Goal: Task Accomplishment & Management: Manage account settings

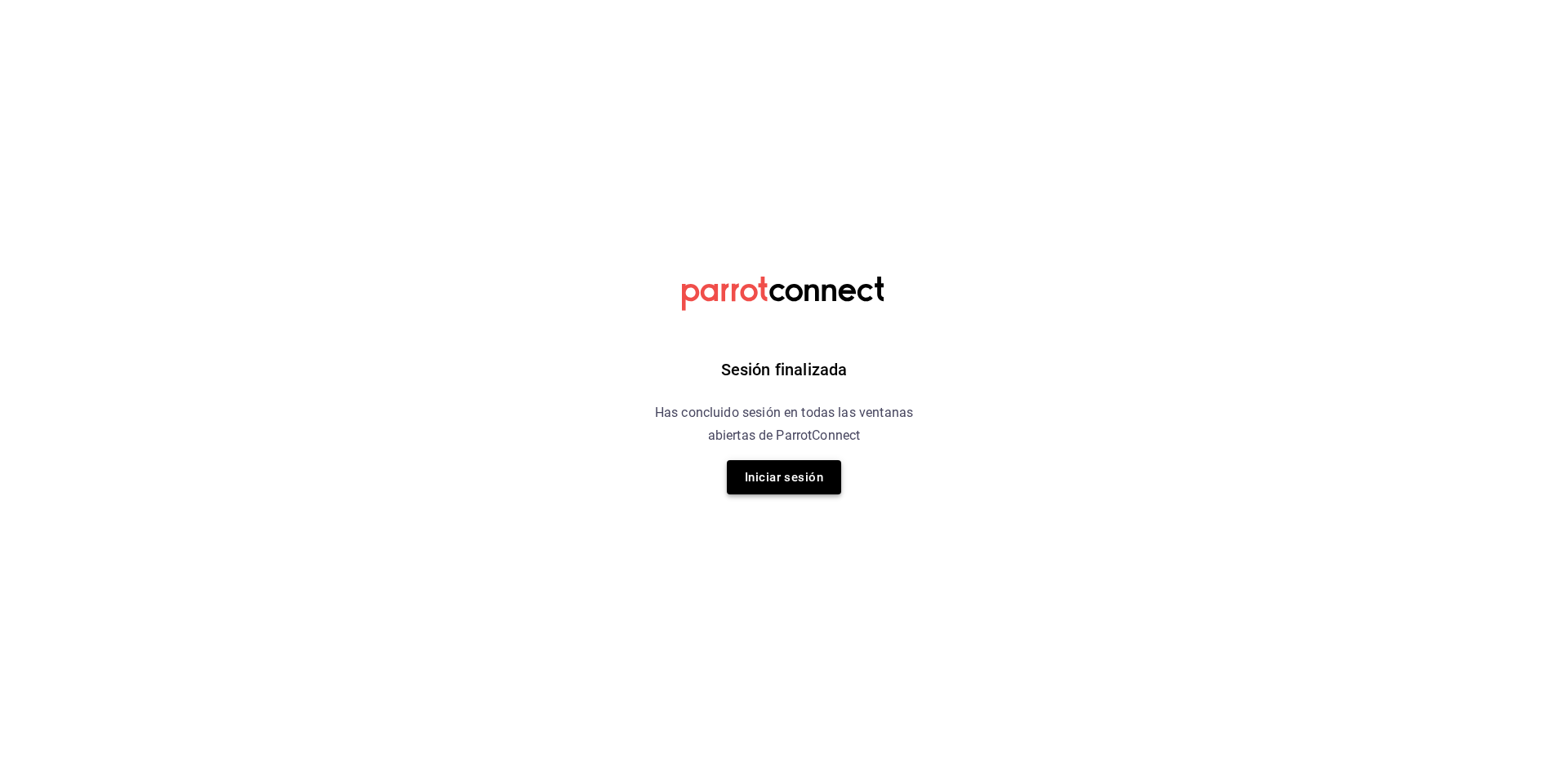
click at [786, 483] on button "Iniciar sesión" at bounding box center [784, 478] width 115 height 34
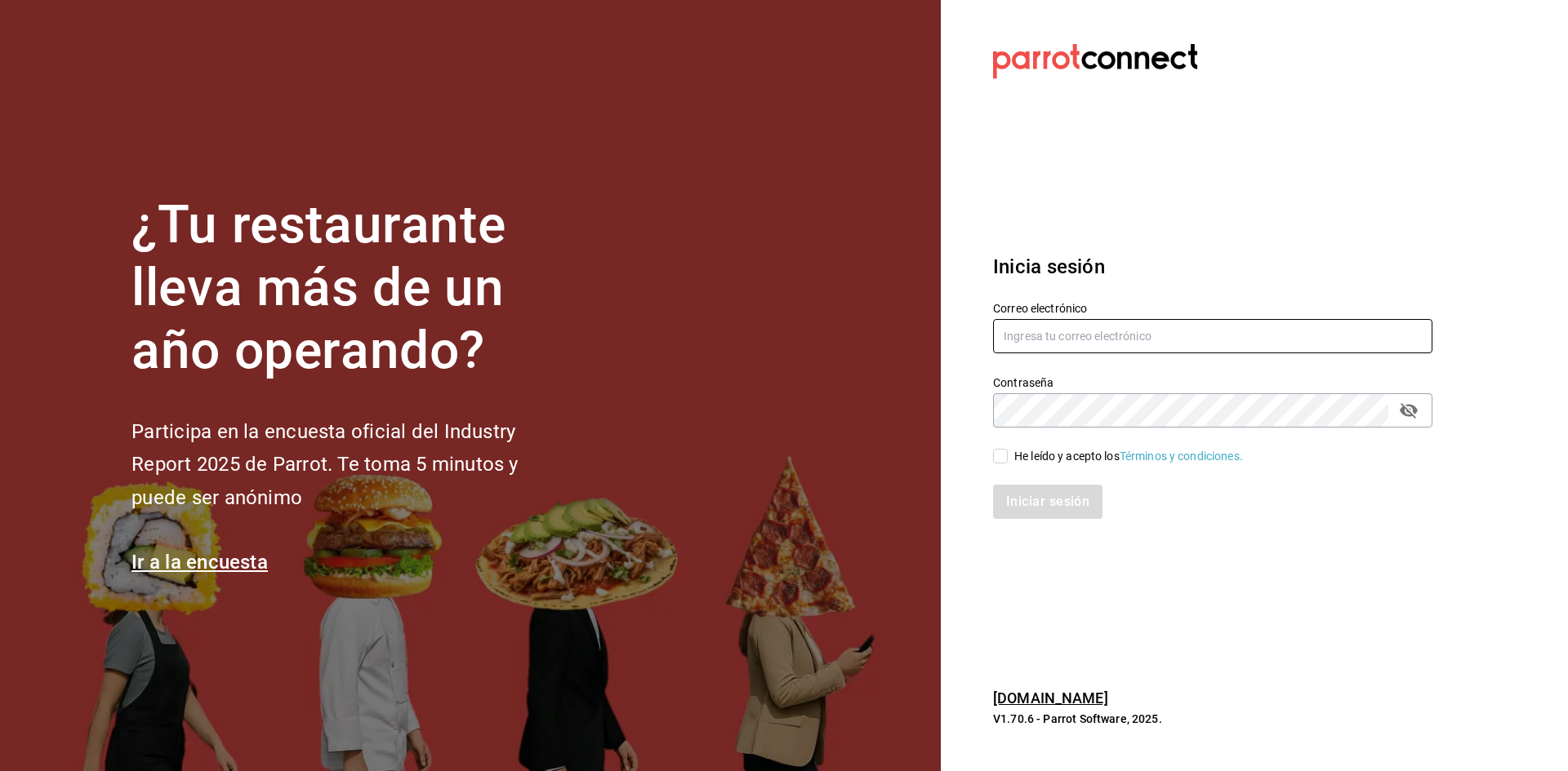
type input "[PERSON_NAME][EMAIL_ADDRESS][DOMAIN_NAME]"
drag, startPoint x: 1005, startPoint y: 452, endPoint x: 1035, endPoint y: 492, distance: 50.0
click at [1004, 457] on input "He leído y acepto los Términos y condiciones." at bounding box center [1001, 456] width 15 height 15
checkbox input "true"
click at [1039, 496] on button "Iniciar sesión" at bounding box center [1049, 502] width 111 height 34
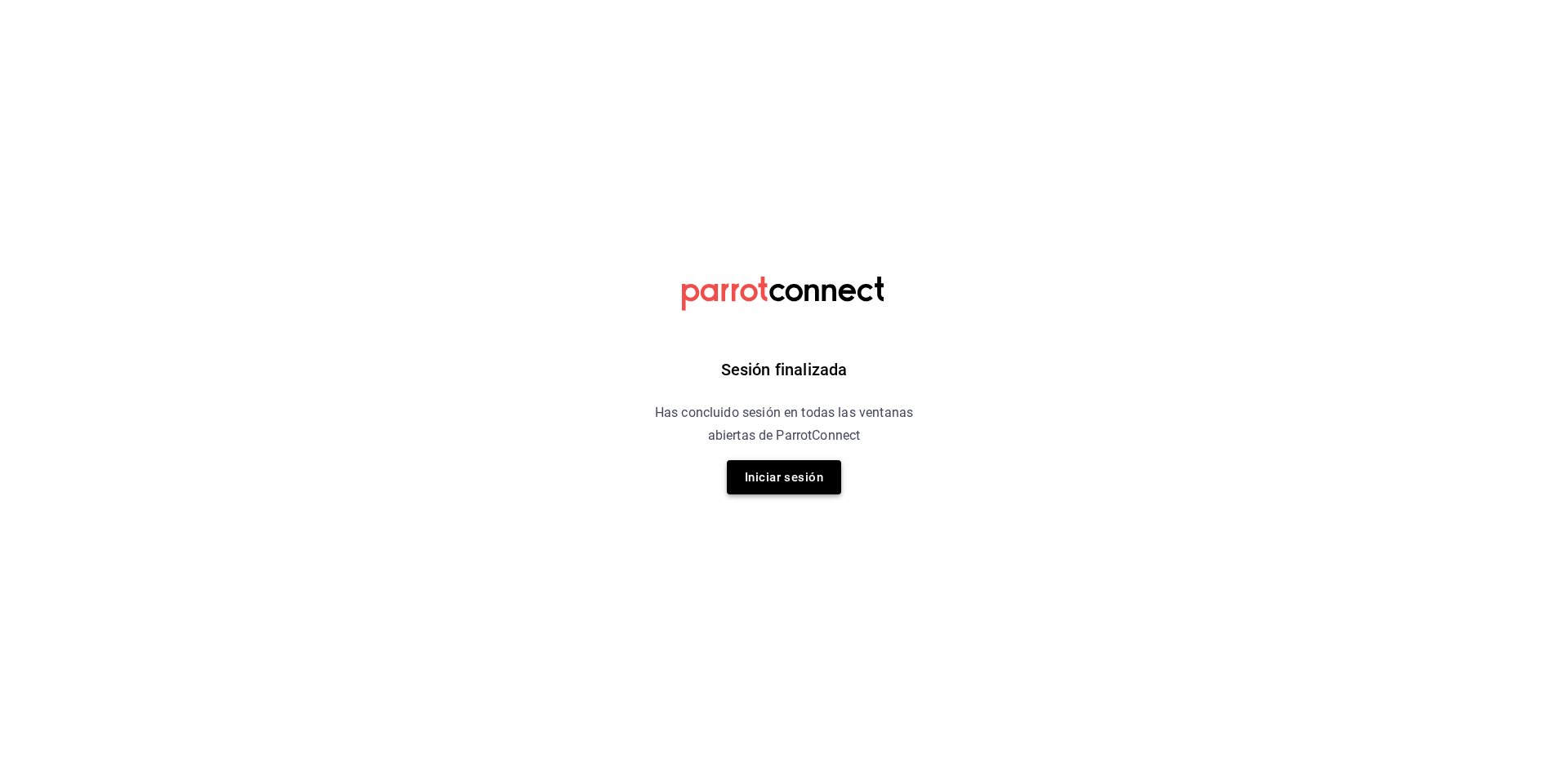
click at [795, 479] on button "Iniciar sesión" at bounding box center [784, 478] width 115 height 34
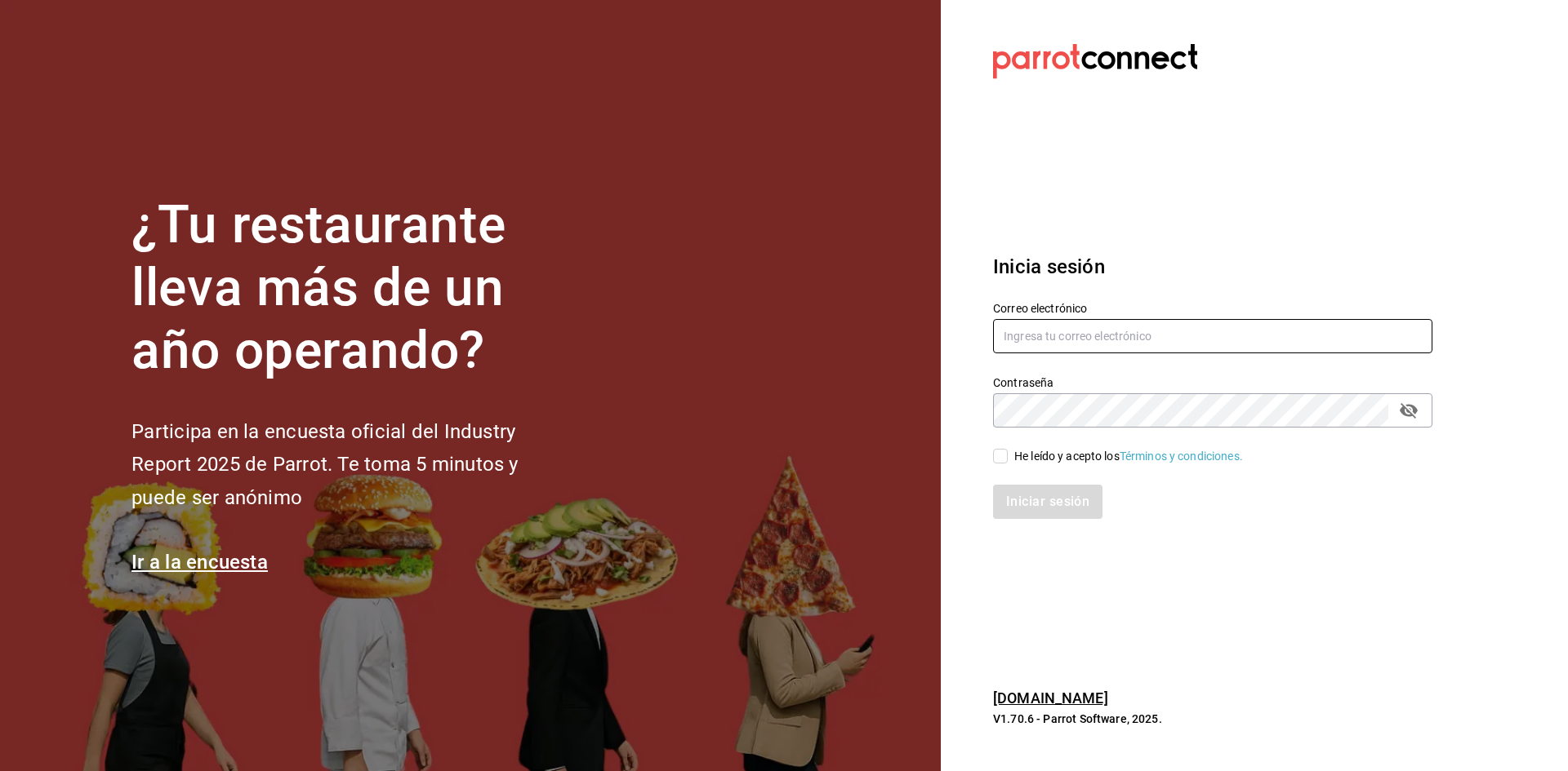
type input "[PERSON_NAME][EMAIL_ADDRESS][DOMAIN_NAME]"
click at [1003, 457] on input "He leído y acepto los Términos y condiciones." at bounding box center [1001, 456] width 15 height 15
checkbox input "true"
click at [1091, 504] on button "Iniciar sesión" at bounding box center [1049, 502] width 111 height 34
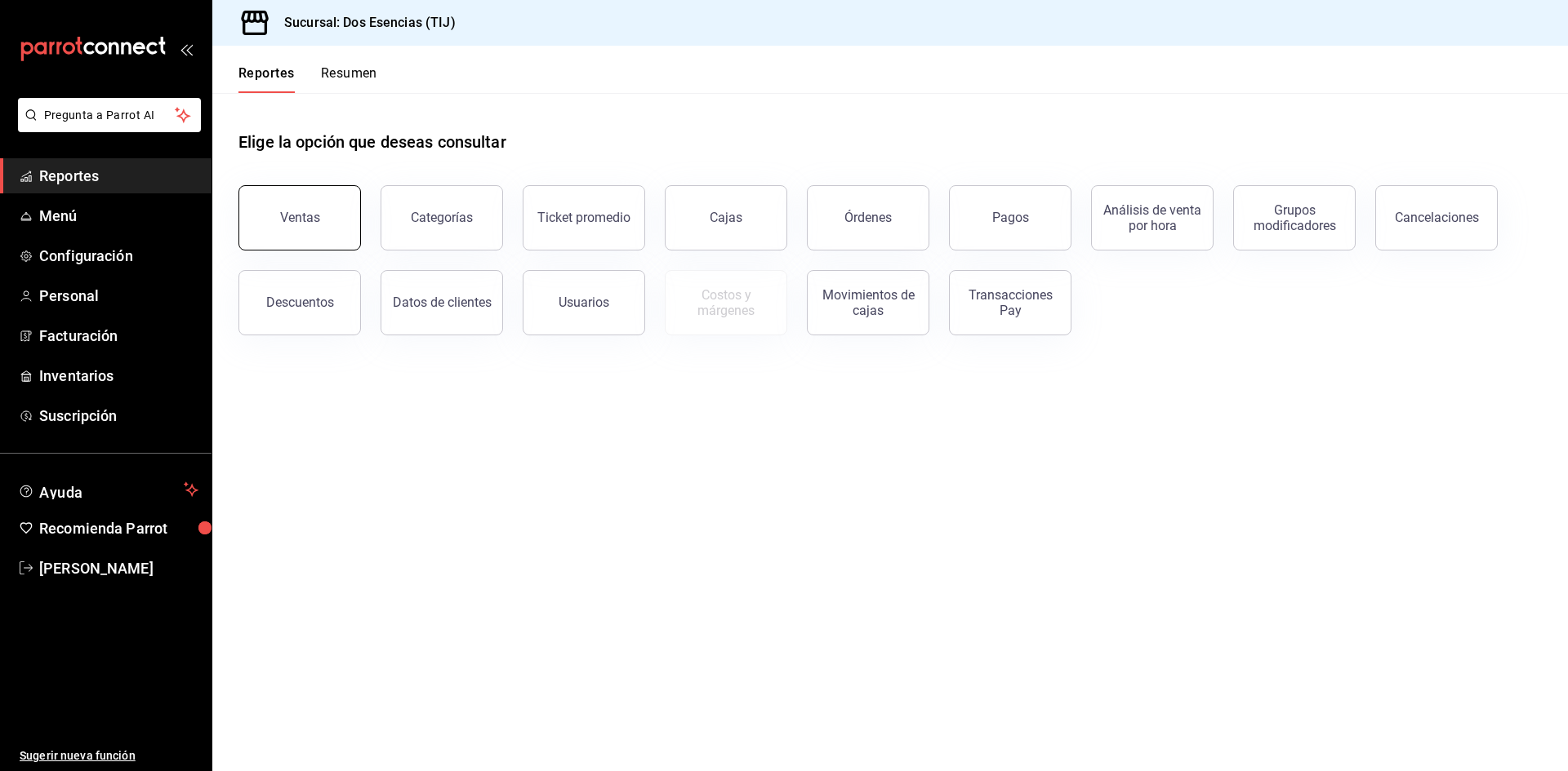
click at [325, 208] on button "Ventas" at bounding box center [299, 217] width 122 height 65
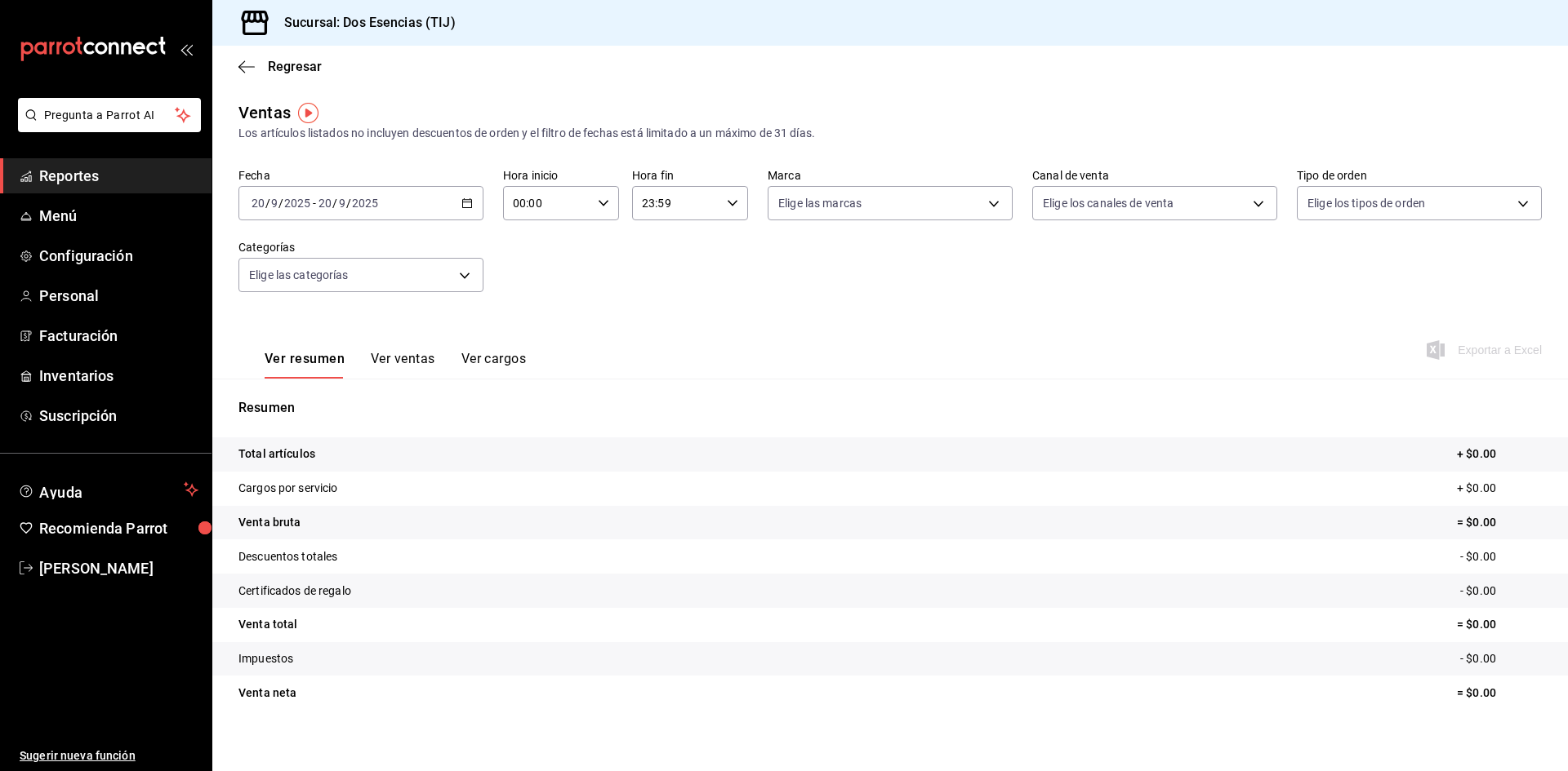
click at [462, 201] on \(Stroke\) "button" at bounding box center [467, 204] width 9 height 9
click at [299, 292] on span "Ayer" at bounding box center [315, 290] width 127 height 17
